Goal: Find specific page/section: Find specific page/section

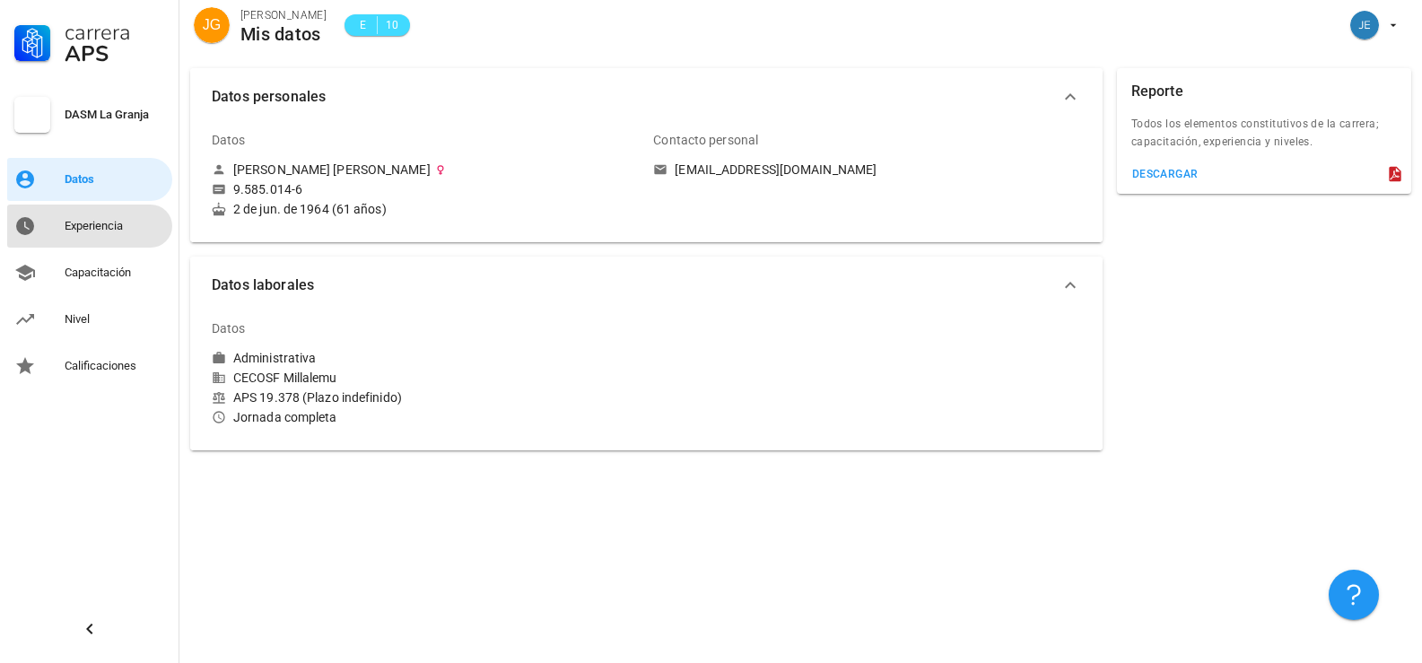
click at [82, 220] on div "Experiencia" at bounding box center [115, 226] width 100 height 14
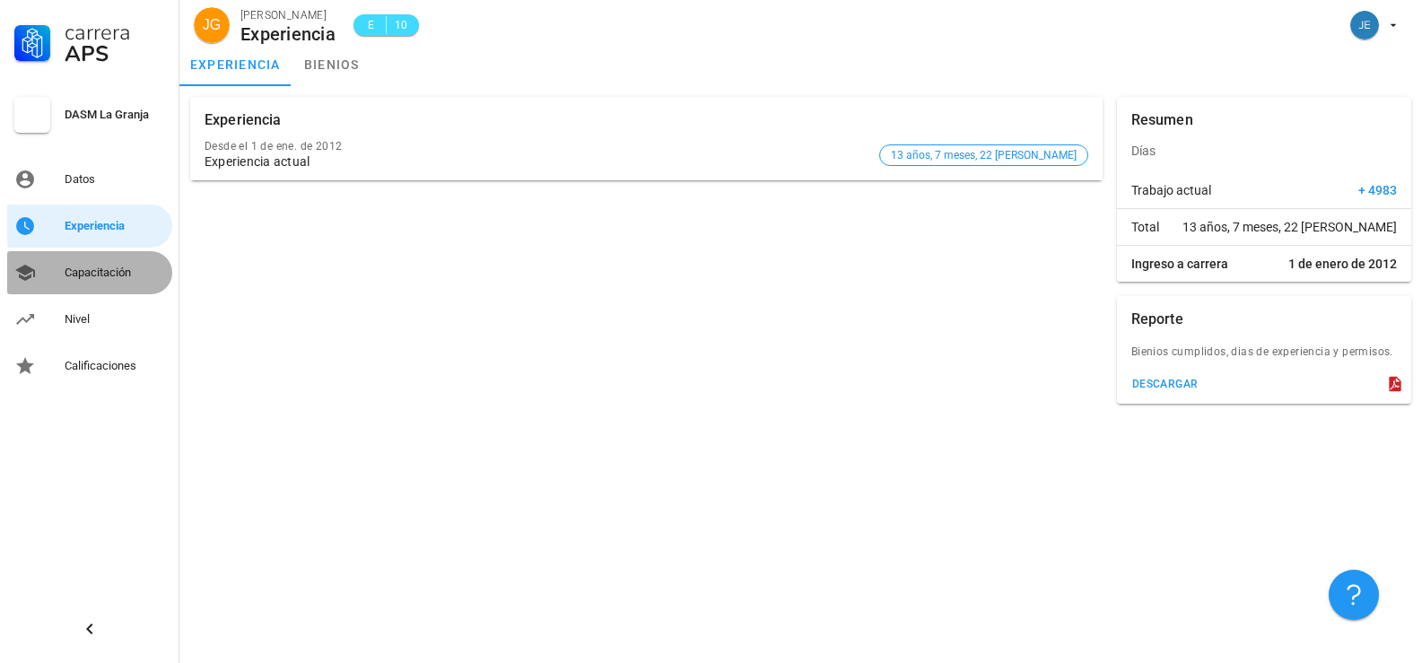
click at [92, 269] on div "Capacitación" at bounding box center [115, 273] width 100 height 14
